Goal: Check status

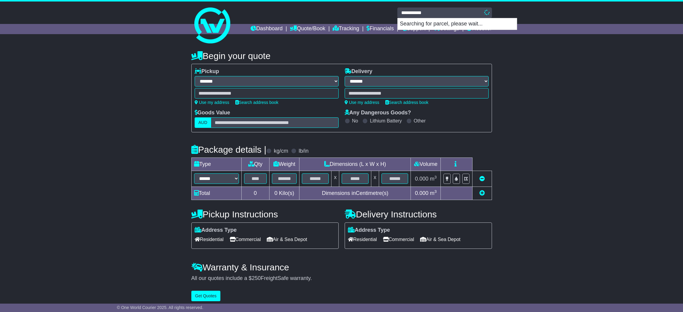
select select "**"
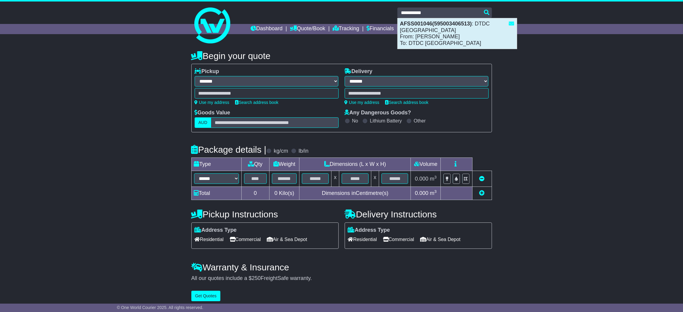
click at [457, 30] on div "AFSS001046(595003406513) : DTDC [GEOGRAPHIC_DATA] From: [PERSON_NAME] To: DTDC …" at bounding box center [457, 33] width 119 height 31
type input "**********"
